Goal: Transaction & Acquisition: Purchase product/service

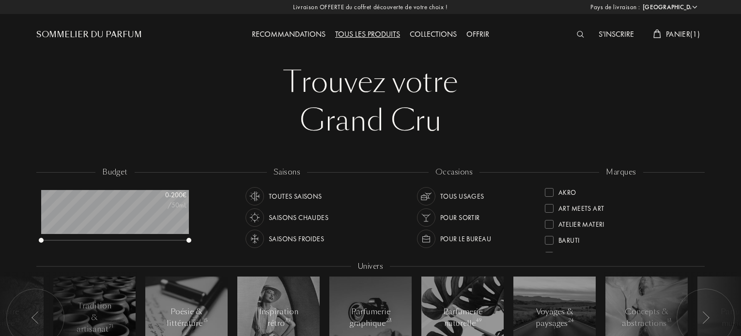
select select "FR"
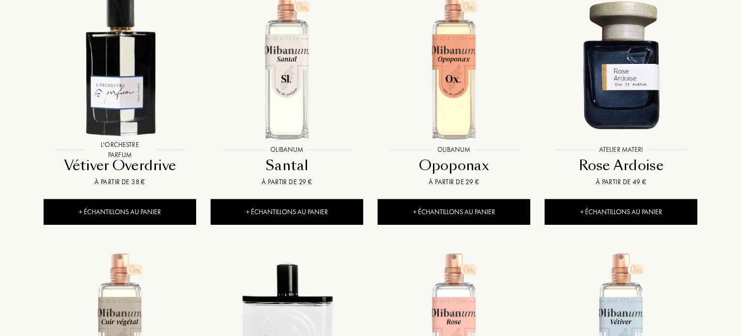
scroll to position [5459, 0]
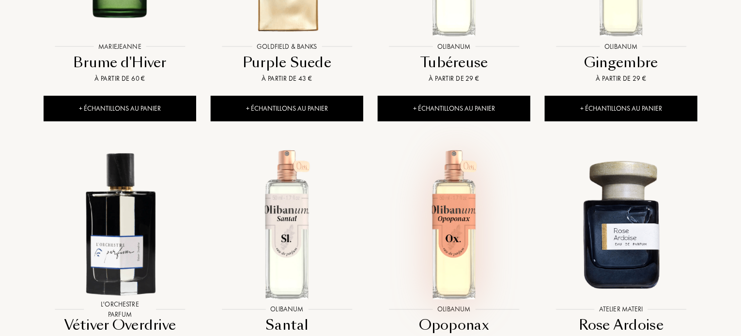
click at [461, 149] on img at bounding box center [454, 224] width 151 height 151
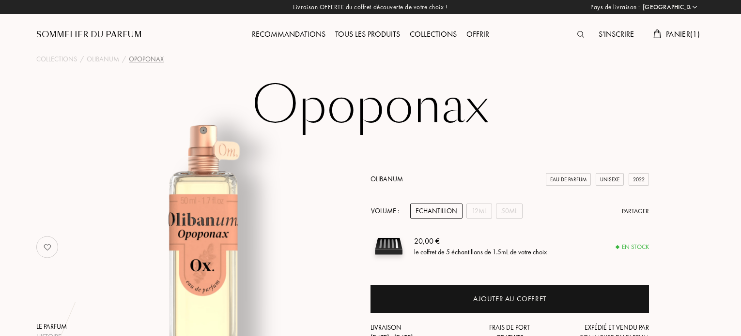
select select "FR"
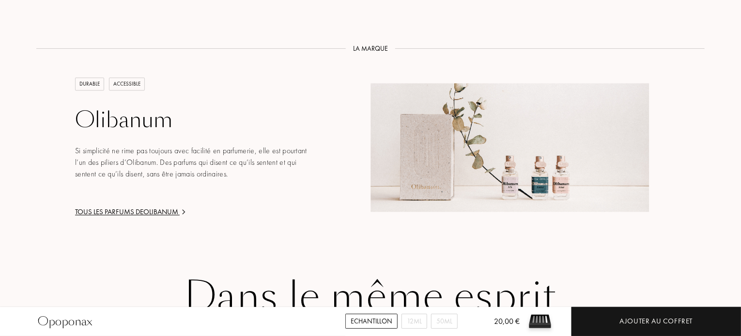
scroll to position [968, 0]
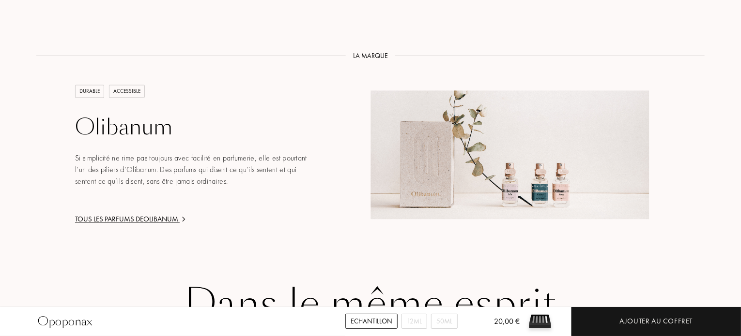
click at [142, 220] on div "Tous les parfums de Olibanum" at bounding box center [191, 219] width 232 height 11
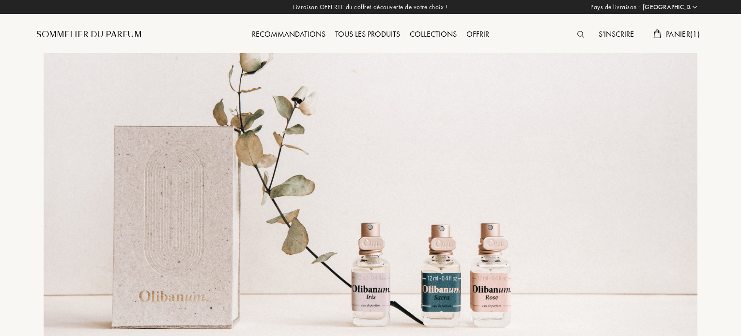
select select "FR"
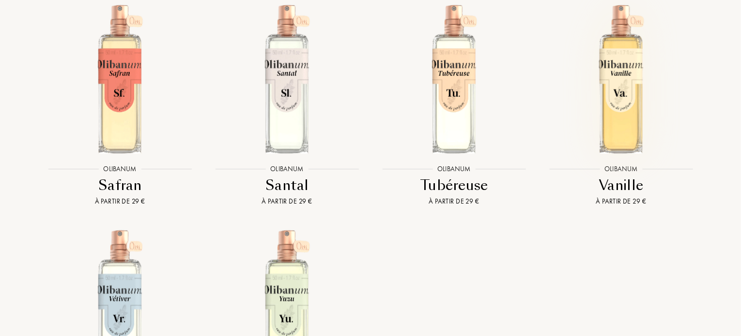
scroll to position [2226, 0]
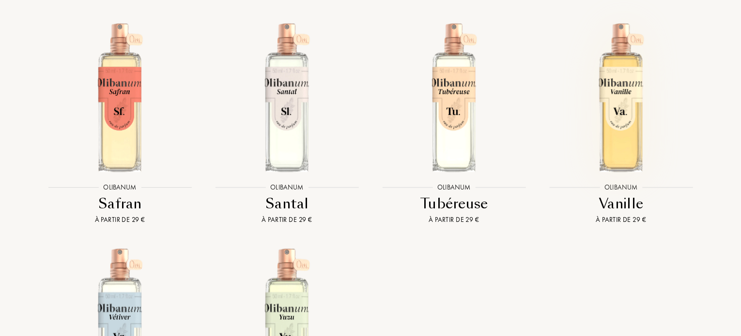
click at [622, 106] on img at bounding box center [620, 97] width 151 height 151
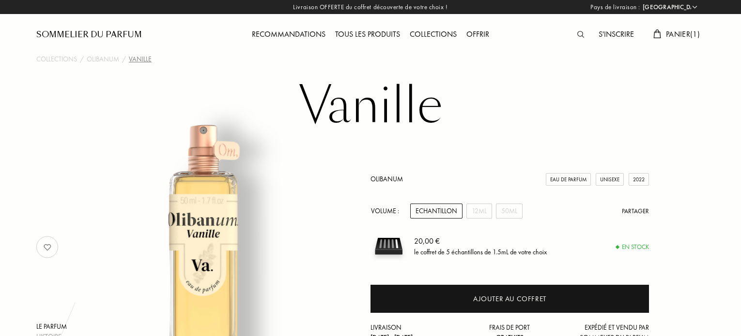
select select "FR"
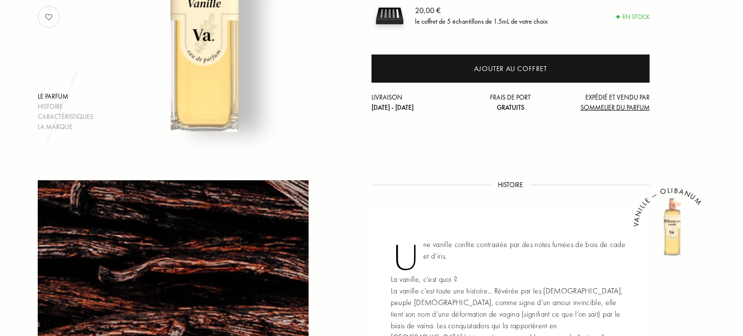
scroll to position [242, 0]
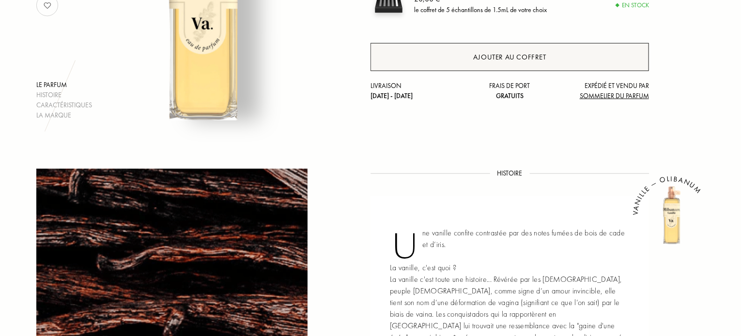
click at [552, 62] on div "Ajouter au coffret" at bounding box center [509, 57] width 278 height 28
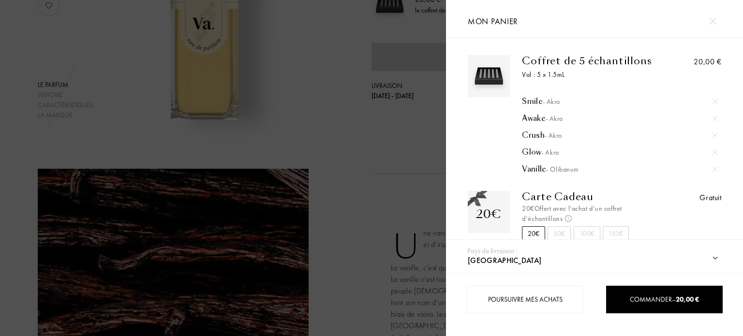
click at [535, 98] on div "Smile - Akro" at bounding box center [620, 102] width 196 height 10
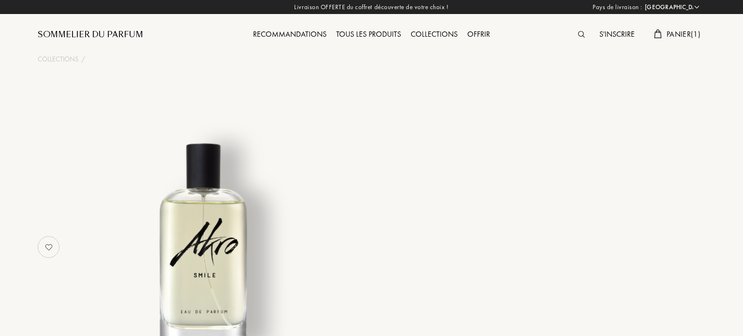
select select "FR"
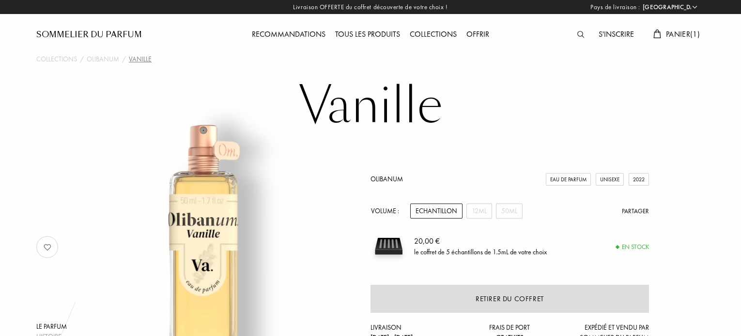
select select "FR"
click at [683, 32] on span "Panier ( 1 )" at bounding box center [683, 34] width 34 height 10
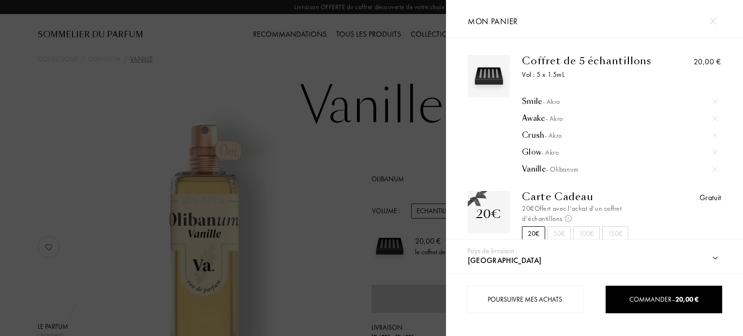
click at [527, 151] on div "Glow - Akro" at bounding box center [620, 153] width 196 height 10
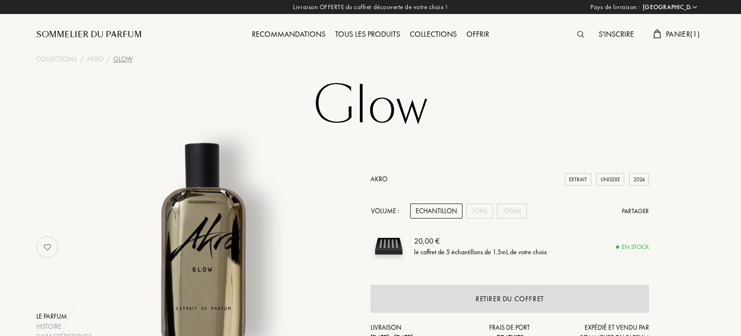
select select "FR"
click at [681, 33] on span "Panier ( 1 )" at bounding box center [683, 34] width 34 height 10
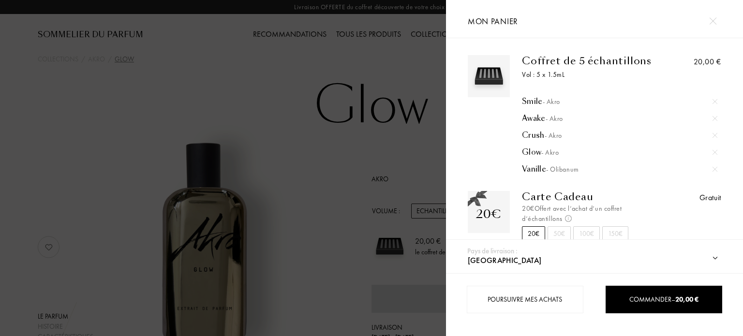
click at [714, 100] on img at bounding box center [715, 101] width 5 height 5
click at [556, 151] on span "- Olibanum" at bounding box center [562, 152] width 33 height 9
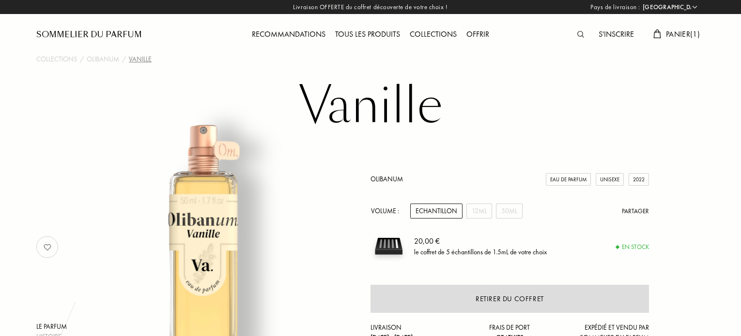
select select "FR"
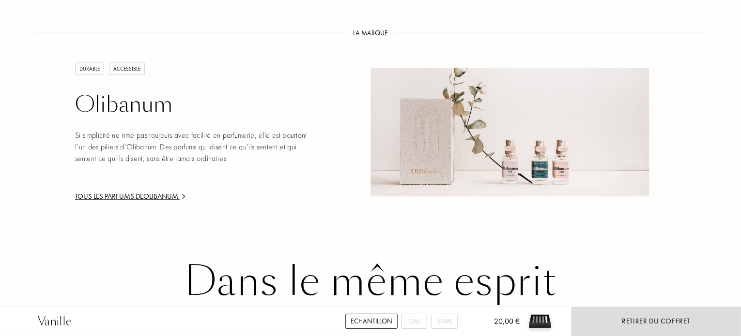
scroll to position [1045, 0]
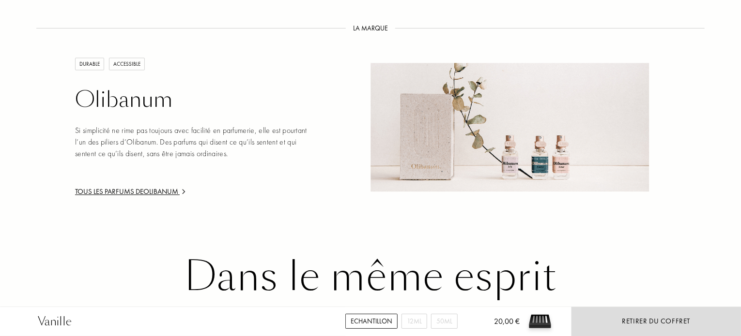
click at [154, 186] on div "Tous les parfums de Olibanum" at bounding box center [191, 191] width 232 height 11
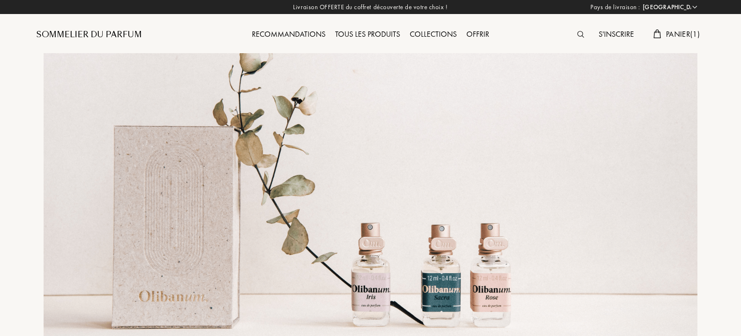
select select "FR"
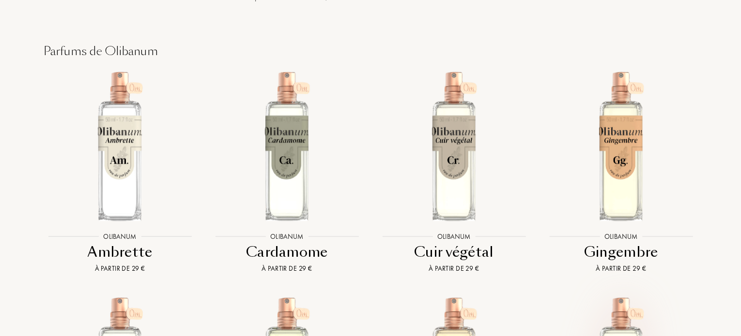
scroll to position [1500, 0]
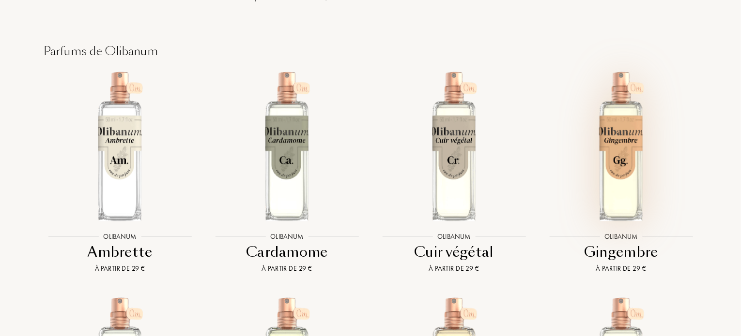
click at [610, 151] on img at bounding box center [620, 146] width 151 height 151
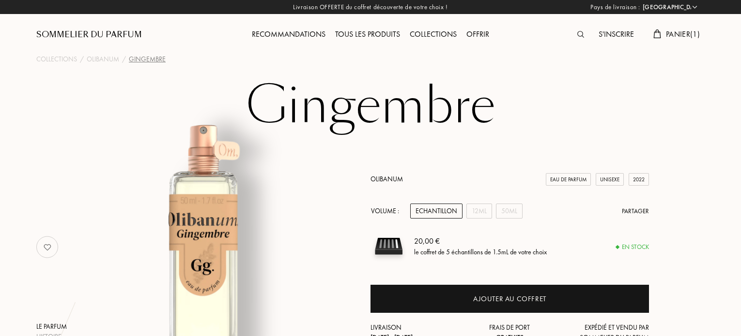
select select "FR"
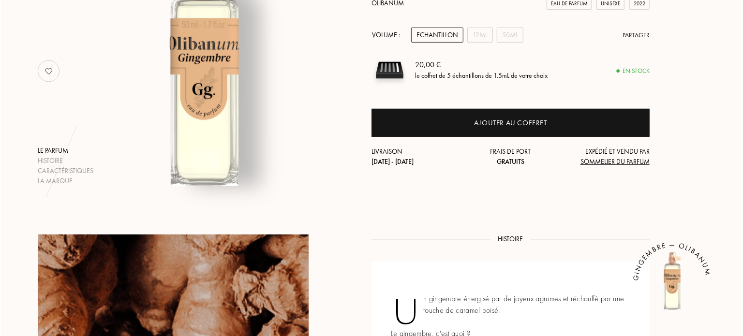
scroll to position [194, 0]
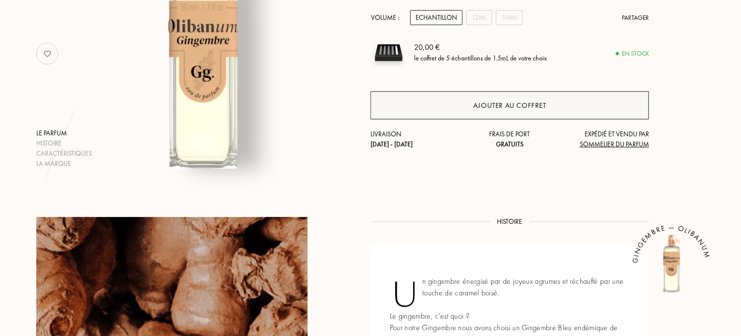
click at [508, 106] on div "Ajouter au coffret" at bounding box center [509, 105] width 73 height 11
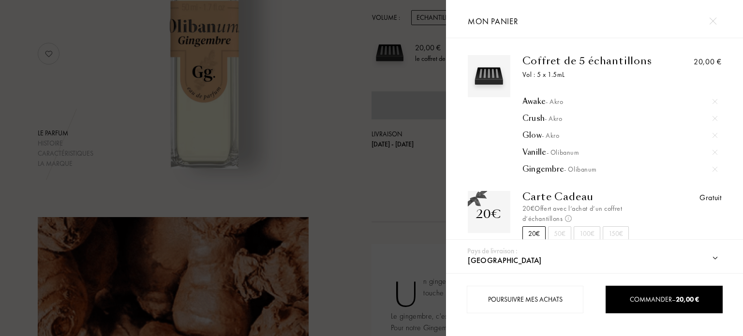
scroll to position [11, 0]
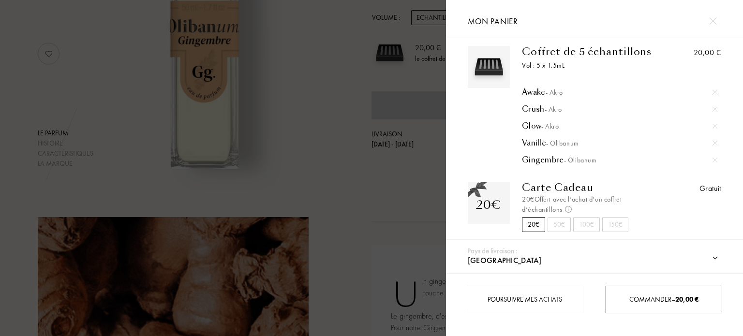
click at [663, 302] on span "Commander – 20,00 €" at bounding box center [664, 299] width 69 height 9
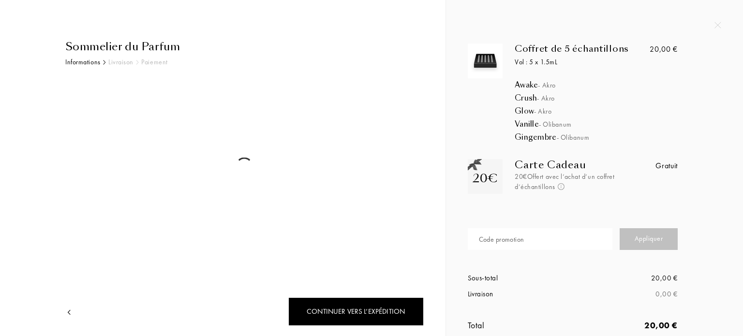
select select "FR"
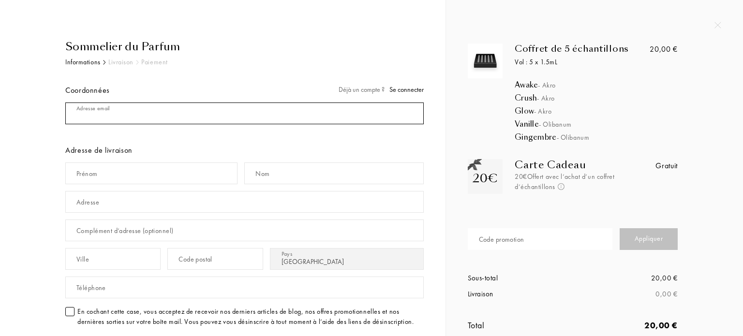
click at [94, 108] on div "Adresse email" at bounding box center [244, 113] width 359 height 29
type input "[PERSON_NAME][EMAIL_ADDRESS][DOMAIN_NAME]"
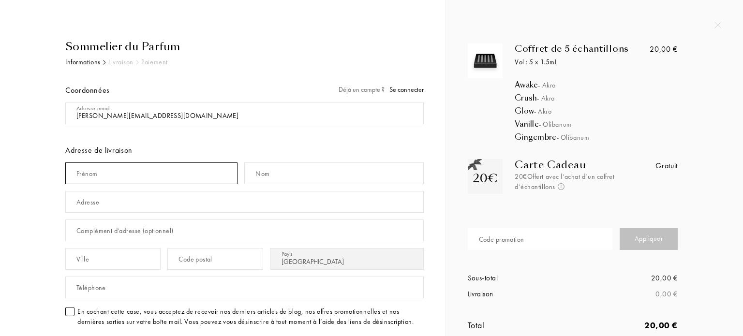
type input "Françoise"
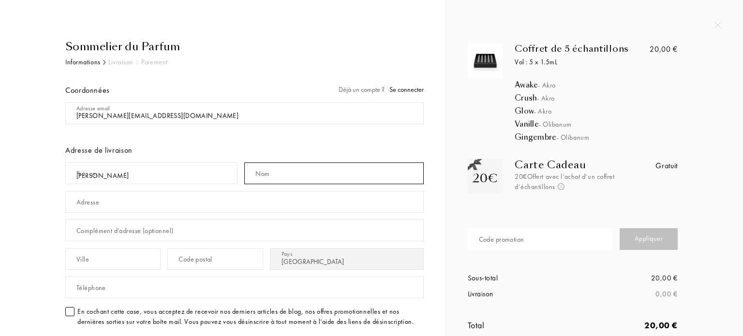
type input "Revol"
type input "[STREET_ADDRESS][PERSON_NAME]"
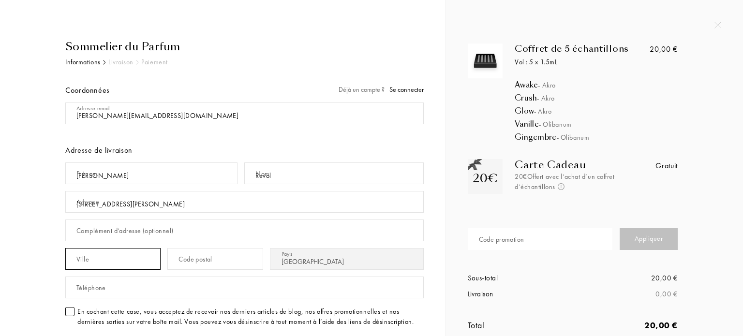
type input "FONTAINE"
type input "38600"
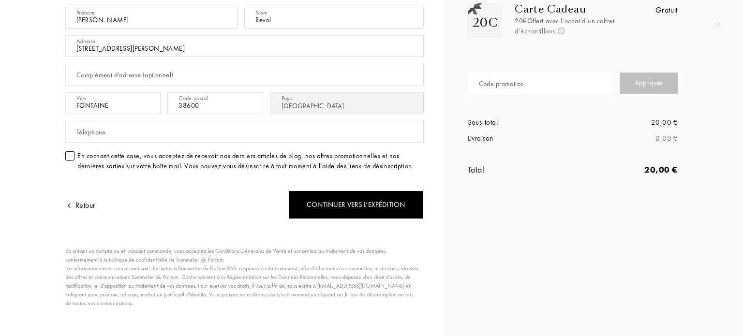
scroll to position [164, 0]
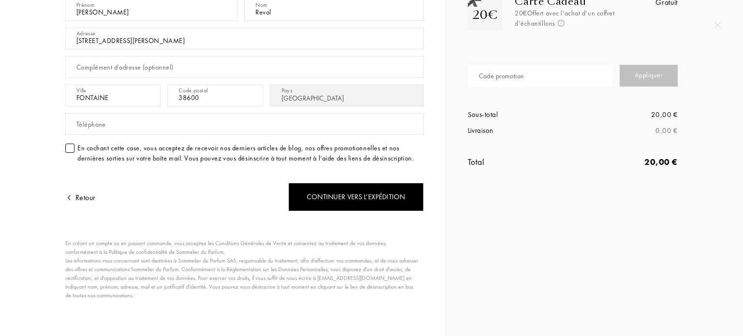
click at [90, 124] on div "Téléphone" at bounding box center [91, 125] width 30 height 10
click at [72, 148] on div at bounding box center [69, 148] width 9 height 9
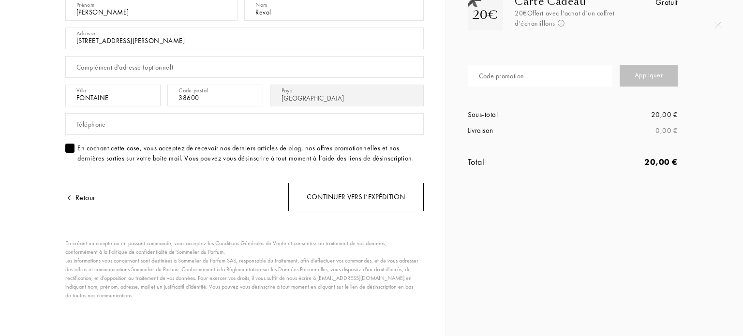
click at [339, 201] on div "Continuer vers l’expédition" at bounding box center [356, 197] width 136 height 29
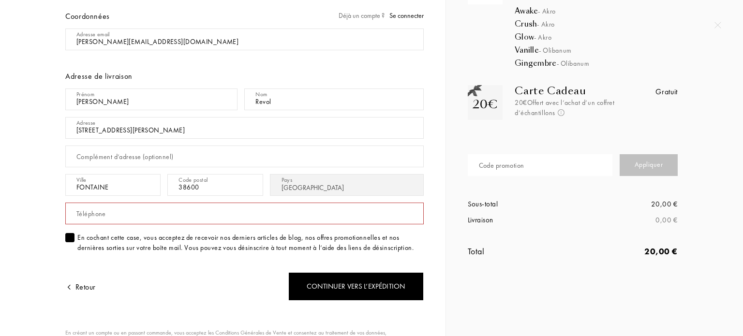
scroll to position [18, 0]
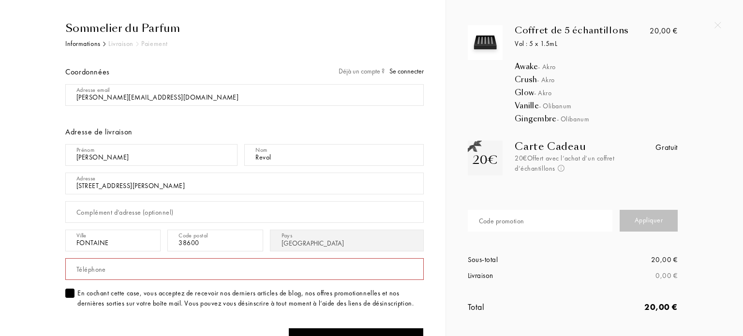
click at [140, 263] on input "text" at bounding box center [244, 269] width 359 height 22
type input "0695128170"
click at [33, 192] on div "Sommelier du Parfum Informations Livraison Paiement Coordonnées Déjà un compte …" at bounding box center [226, 252] width 395 height 464
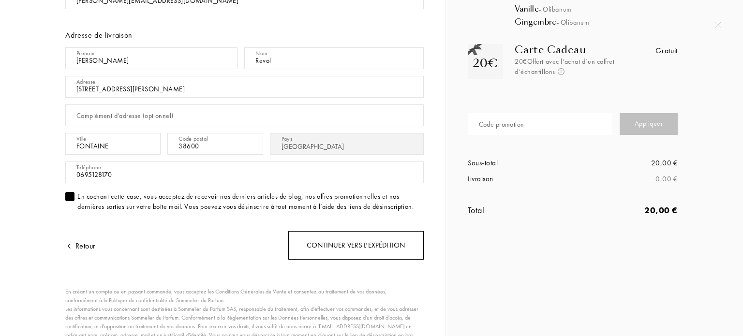
click at [355, 245] on div "Continuer vers l’expédition" at bounding box center [356, 245] width 136 height 29
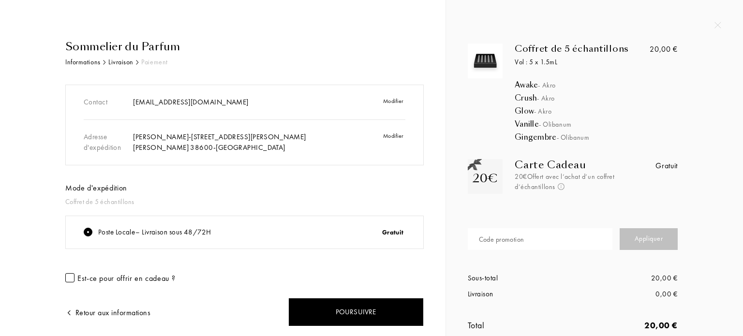
scroll to position [30, 0]
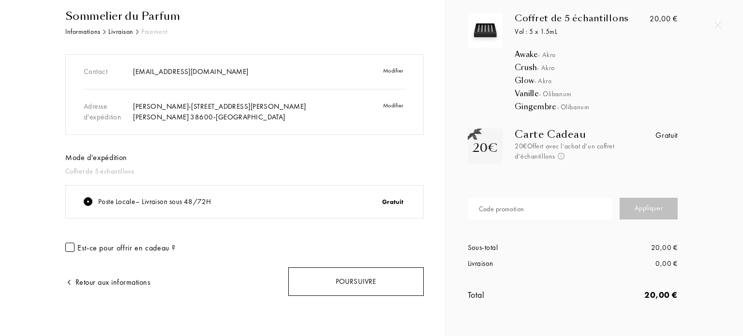
click at [375, 276] on div "Poursuivre" at bounding box center [356, 282] width 136 height 29
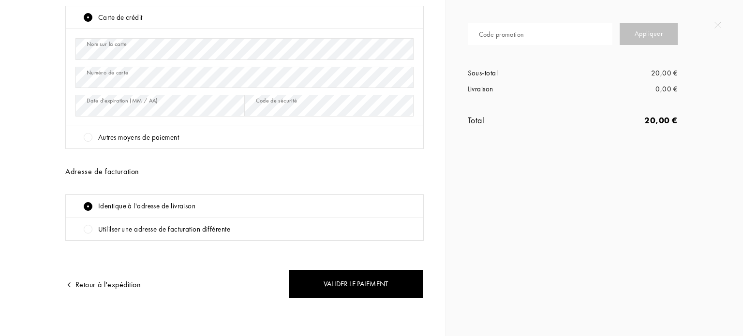
scroll to position [208, 0]
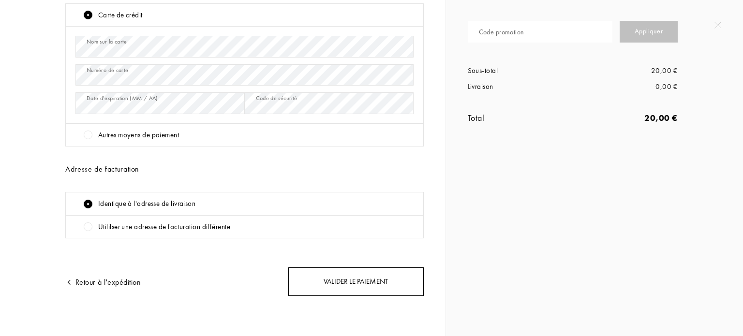
click at [338, 274] on div "Valider le paiement" at bounding box center [356, 282] width 136 height 29
